Goal: Task Accomplishment & Management: Use online tool/utility

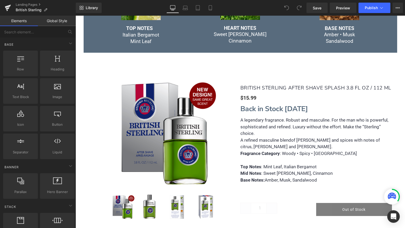
scroll to position [298, 0]
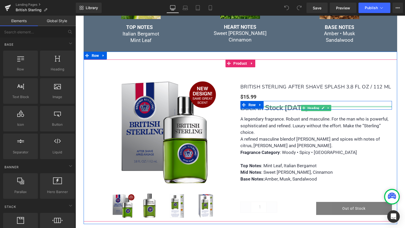
click at [293, 107] on div at bounding box center [316, 106] width 152 height 1
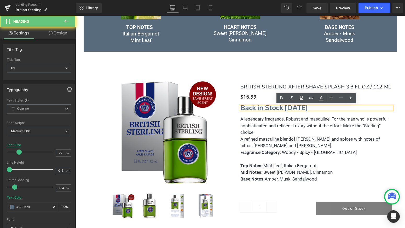
click at [293, 107] on strong "Back in Stock [DATE]" at bounding box center [274, 108] width 68 height 10
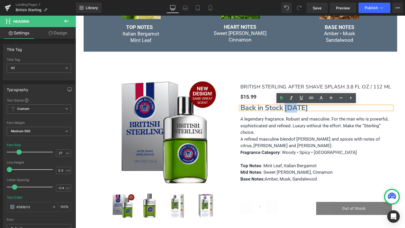
drag, startPoint x: 296, startPoint y: 106, endPoint x: 286, endPoint y: 106, distance: 9.4
click at [286, 106] on strong "Back in Stock [DATE]" at bounding box center [274, 108] width 68 height 10
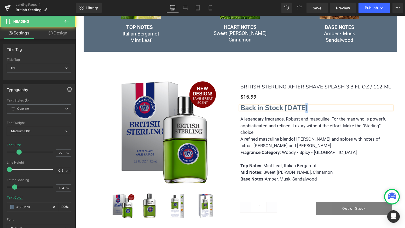
click at [304, 105] on strong "Back in Stock [DATE]" at bounding box center [274, 108] width 68 height 10
drag, startPoint x: 332, startPoint y: 107, endPoint x: 233, endPoint y: 103, distance: 98.8
click at [233, 103] on div "(P) Image (P) Image List BRITISH STERLING AFTER SHAVE SPLASH 3.8 FL OZ / 112 ML…" at bounding box center [240, 144] width 303 height 155
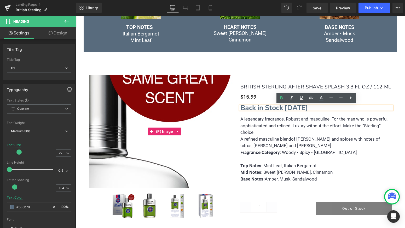
copy strong "Back in Stock [DATE]"
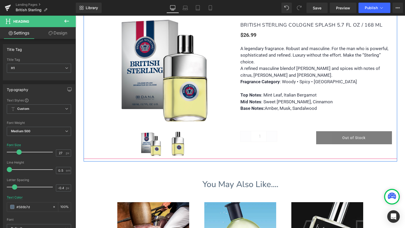
scroll to position [706, 0]
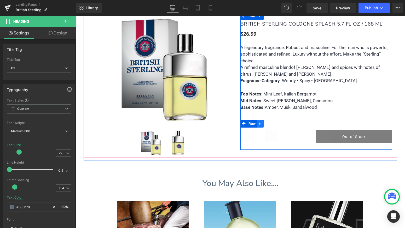
click at [261, 123] on icon at bounding box center [260, 124] width 1 height 2
click at [268, 122] on icon at bounding box center [267, 124] width 4 height 4
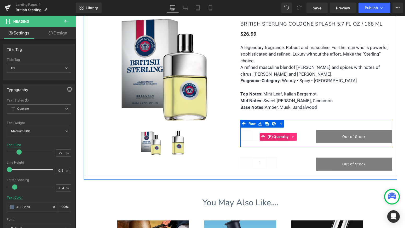
click at [295, 135] on icon at bounding box center [294, 137] width 4 height 4
click at [296, 135] on icon at bounding box center [297, 137] width 4 height 4
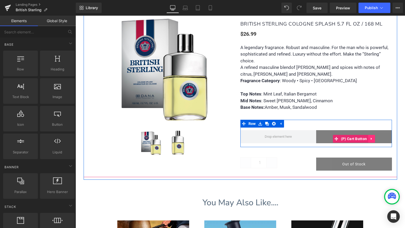
click at [373, 137] on icon at bounding box center [372, 139] width 4 height 4
click at [374, 137] on icon at bounding box center [375, 139] width 4 height 4
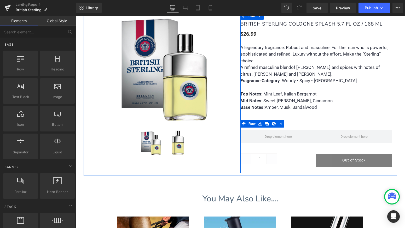
click at [314, 126] on div "Row" at bounding box center [316, 132] width 152 height 24
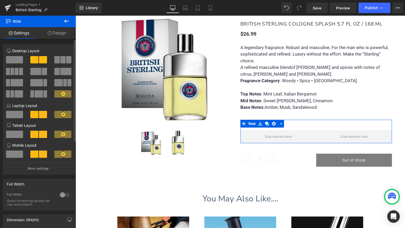
click at [13, 60] on span at bounding box center [14, 59] width 17 height 7
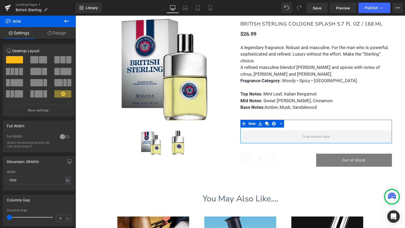
click at [53, 32] on link "Design" at bounding box center [57, 33] width 38 height 12
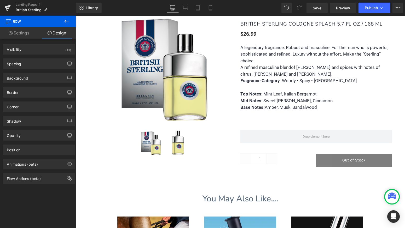
click at [65, 20] on icon at bounding box center [66, 21] width 5 height 3
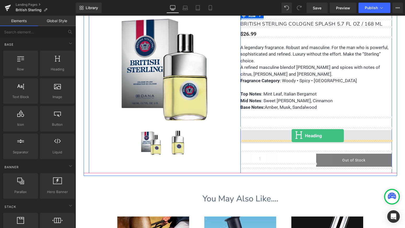
drag, startPoint x: 132, startPoint y: 87, endPoint x: 292, endPoint y: 136, distance: 166.8
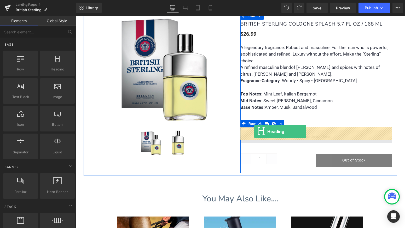
drag, startPoint x: 126, startPoint y: 82, endPoint x: 254, endPoint y: 132, distance: 137.3
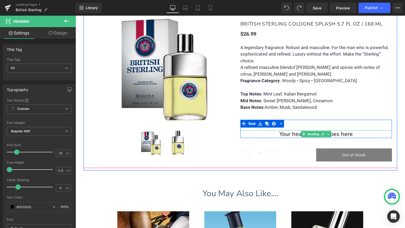
click at [339, 130] on h1 "Your heading text goes here" at bounding box center [316, 134] width 152 height 8
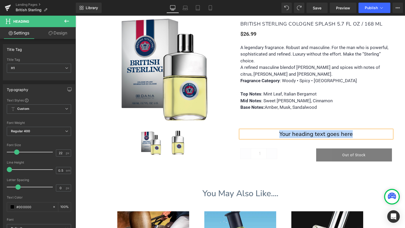
paste div
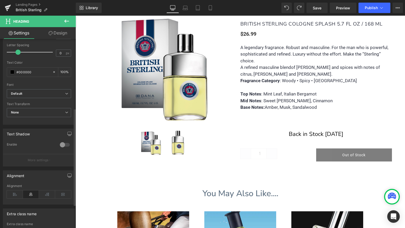
scroll to position [135, 0]
click at [19, 193] on icon at bounding box center [15, 195] width 16 height 8
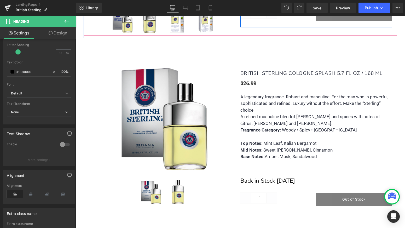
scroll to position [657, 0]
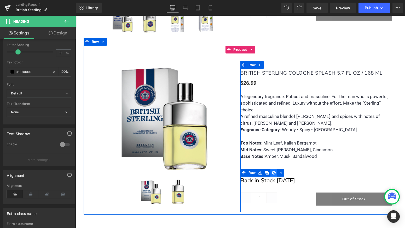
click at [274, 171] on icon at bounding box center [274, 173] width 4 height 4
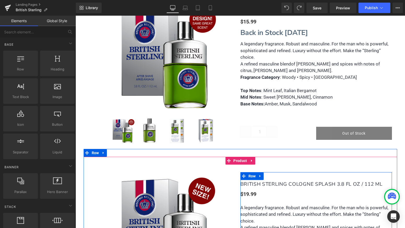
scroll to position [371, 0]
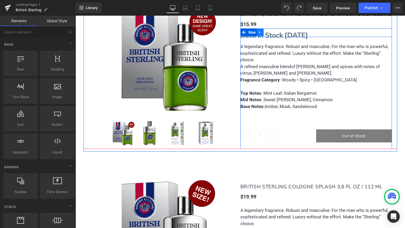
click at [260, 33] on icon at bounding box center [260, 32] width 4 height 4
click at [266, 32] on icon at bounding box center [267, 33] width 4 height 4
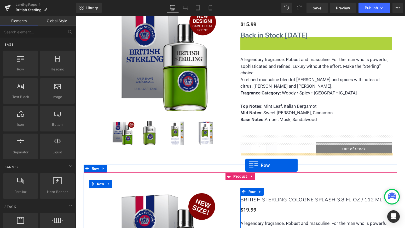
scroll to position [5, 0]
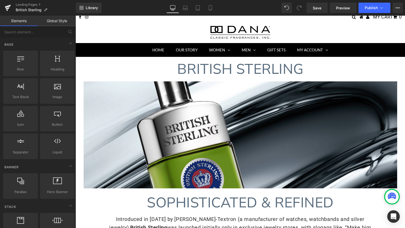
drag, startPoint x: 245, startPoint y: 41, endPoint x: 227, endPoint y: 71, distance: 34.4
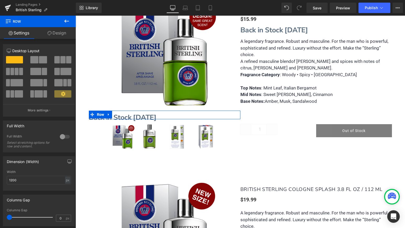
scroll to position [377, 0]
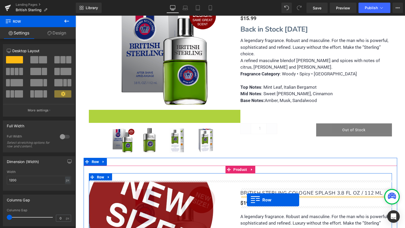
drag, startPoint x: 91, startPoint y: 115, endPoint x: 247, endPoint y: 200, distance: 177.4
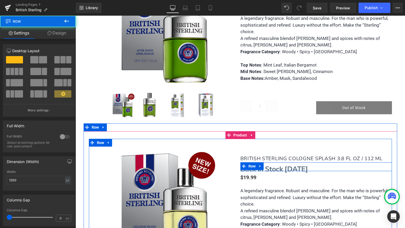
scroll to position [406, 0]
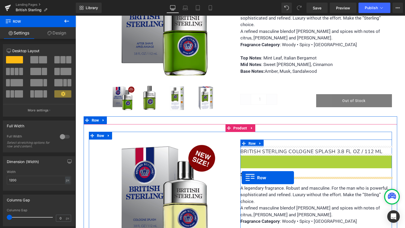
drag, startPoint x: 242, startPoint y: 157, endPoint x: 242, endPoint y: 178, distance: 20.7
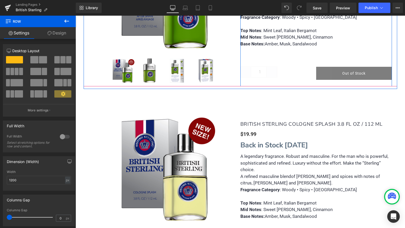
scroll to position [434, 0]
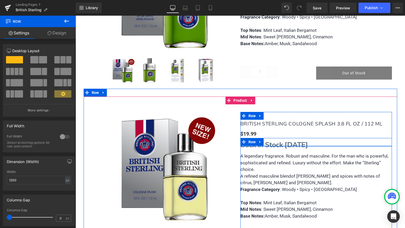
click at [304, 146] on div at bounding box center [316, 146] width 152 height 1
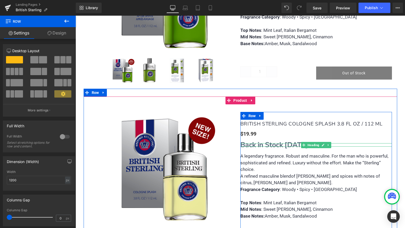
click at [304, 144] on div "Back in Stock [DATE][STREET_ADDRESS]" at bounding box center [316, 142] width 152 height 9
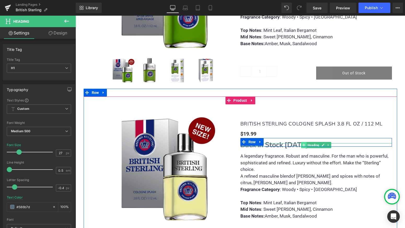
click at [303, 144] on icon at bounding box center [303, 145] width 3 height 3
click at [295, 143] on strong "Back in Stock [DATE]" at bounding box center [274, 145] width 68 height 10
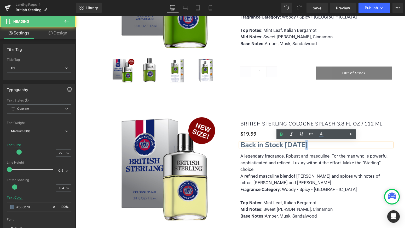
drag, startPoint x: 302, startPoint y: 144, endPoint x: 304, endPoint y: 144, distance: 2.9
click at [304, 144] on strong "Back in Stock [DATE]" at bounding box center [274, 145] width 68 height 10
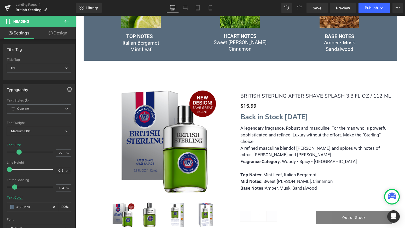
scroll to position [284, 0]
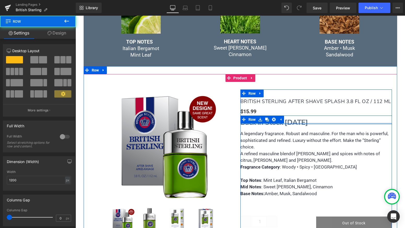
click at [295, 123] on div at bounding box center [316, 123] width 152 height 1
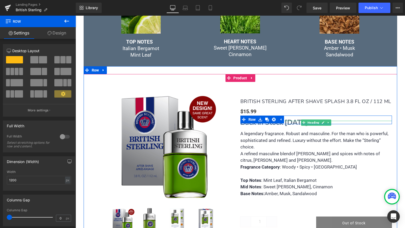
click at [296, 122] on strong "Back in Stock [DATE]" at bounding box center [274, 123] width 68 height 10
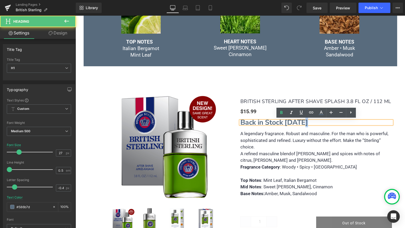
drag, startPoint x: 301, startPoint y: 121, endPoint x: 305, endPoint y: 121, distance: 3.4
click at [305, 121] on strong "Back in Stock [DATE]" at bounding box center [274, 123] width 68 height 10
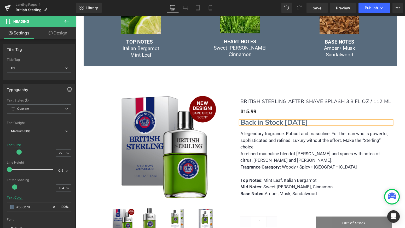
click at [355, 77] on div "(P) Image (P) Image List (P) Title $15.99 (P) Price" at bounding box center [241, 155] width 314 height 162
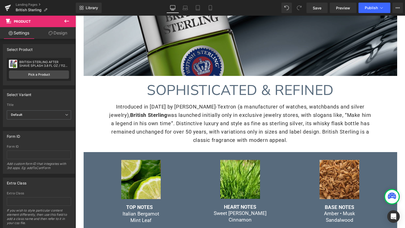
scroll to position [114, 0]
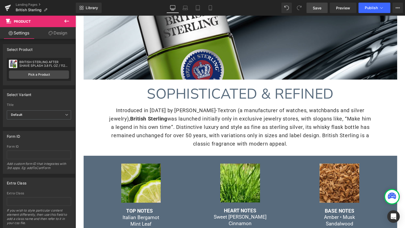
click at [320, 11] on link "Save" at bounding box center [317, 8] width 21 height 10
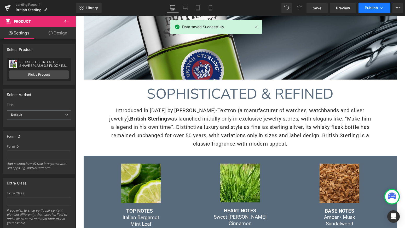
click at [369, 5] on button "Publish" at bounding box center [375, 8] width 32 height 10
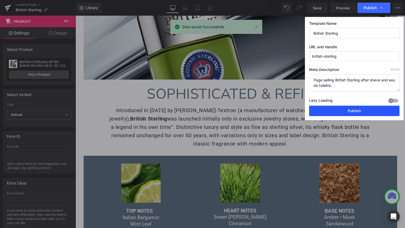
click at [356, 109] on button "Publish" at bounding box center [354, 111] width 90 height 10
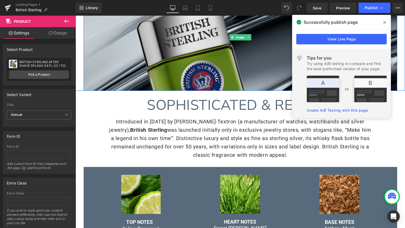
scroll to position [101, 0]
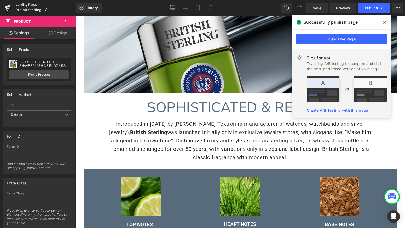
click at [33, 4] on link "Landing Pages" at bounding box center [46, 5] width 60 height 4
